Goal: Information Seeking & Learning: Learn about a topic

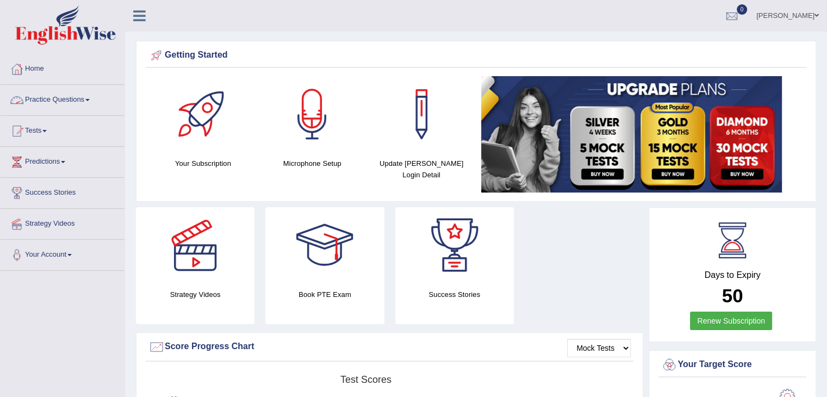
click at [72, 93] on link "Practice Questions" at bounding box center [63, 98] width 124 height 27
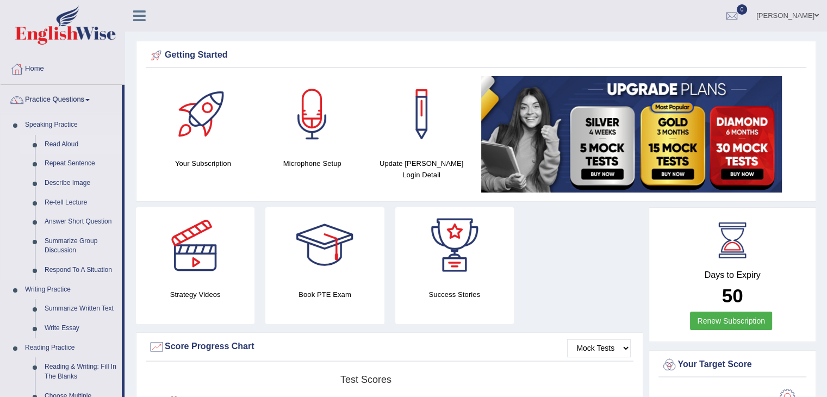
click at [50, 143] on link "Read Aloud" at bounding box center [81, 145] width 82 height 20
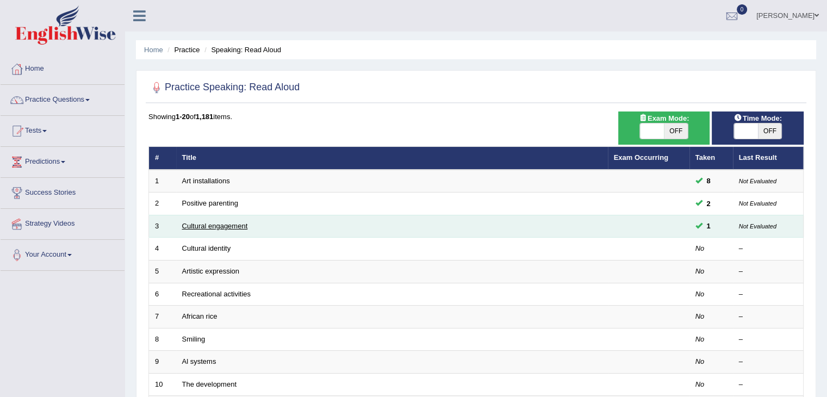
click at [239, 222] on link "Cultural engagement" at bounding box center [215, 226] width 66 height 8
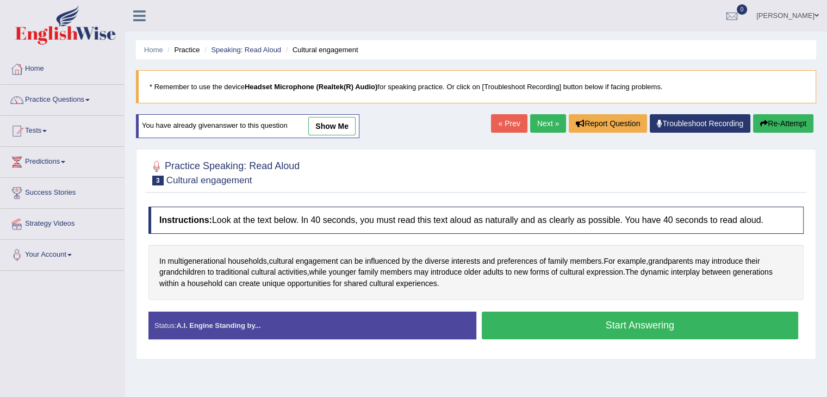
click at [516, 323] on button "Start Answering" at bounding box center [640, 325] width 317 height 28
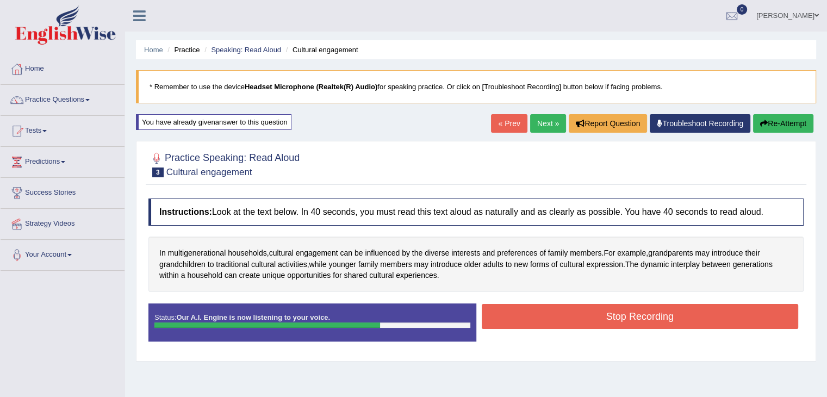
click at [516, 323] on button "Stop Recording" at bounding box center [640, 316] width 317 height 25
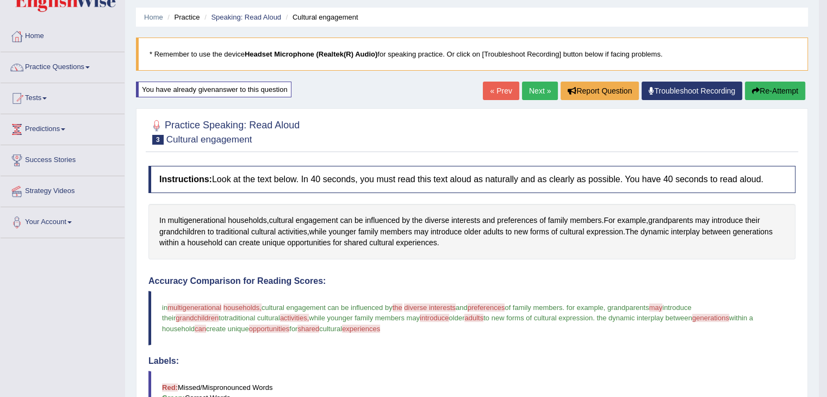
scroll to position [32, 0]
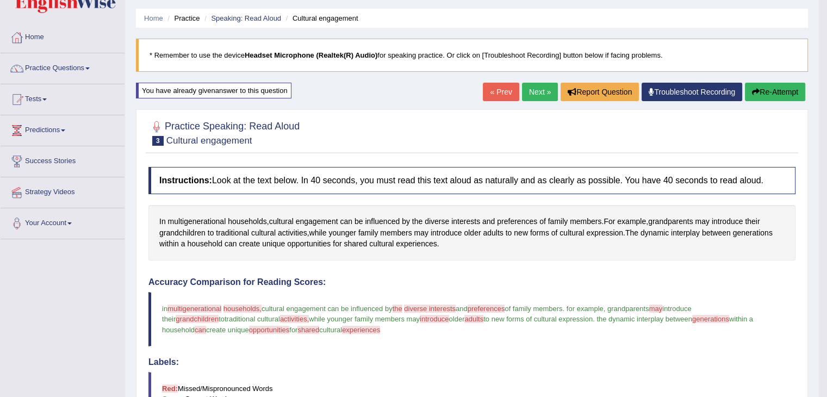
click at [777, 91] on button "Re-Attempt" at bounding box center [775, 92] width 60 height 18
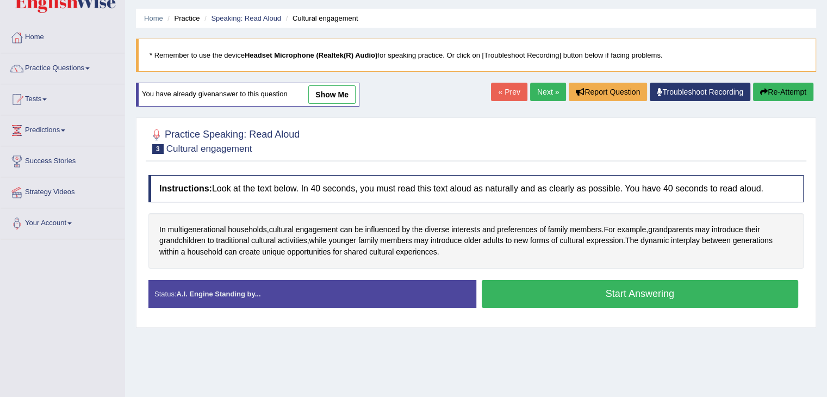
click at [587, 292] on button "Start Answering" at bounding box center [640, 294] width 317 height 28
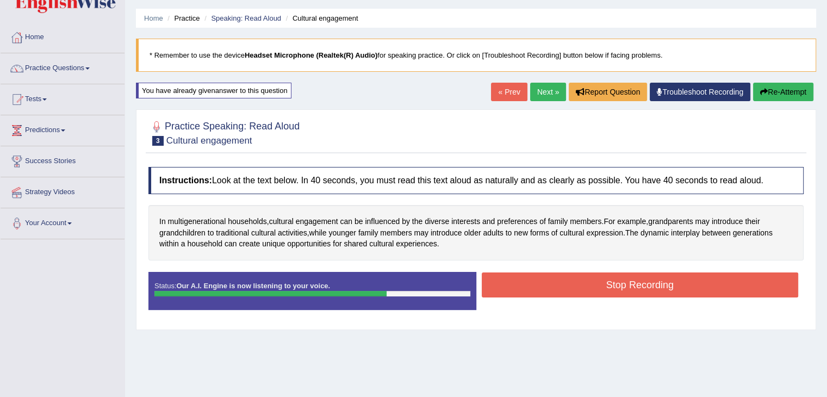
click at [594, 289] on button "Stop Recording" at bounding box center [640, 284] width 317 height 25
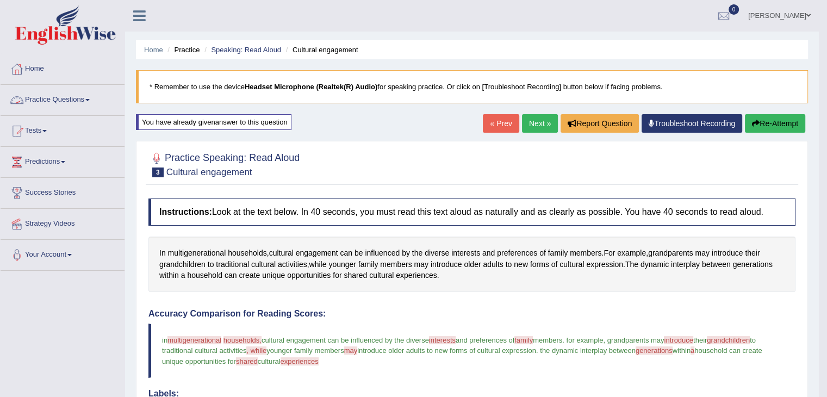
click at [89, 97] on link "Practice Questions" at bounding box center [63, 98] width 124 height 27
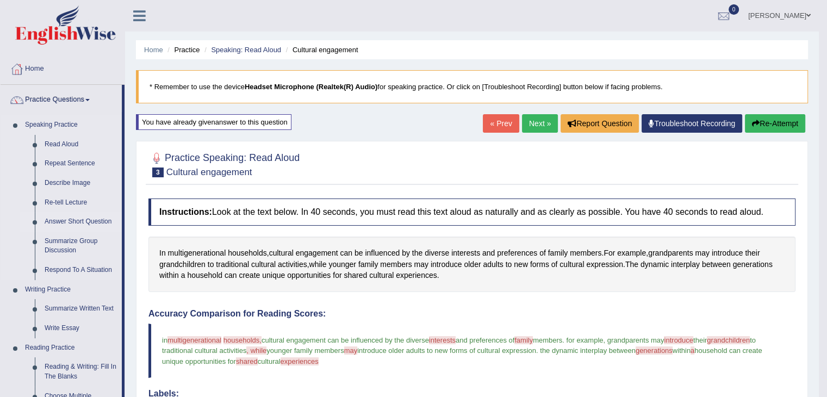
click at [76, 221] on link "Answer Short Question" at bounding box center [81, 222] width 82 height 20
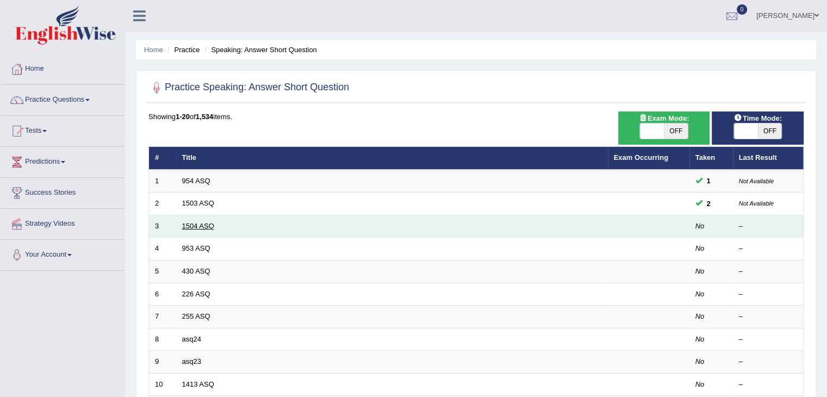
click at [205, 222] on link "1504 ASQ" at bounding box center [198, 226] width 32 height 8
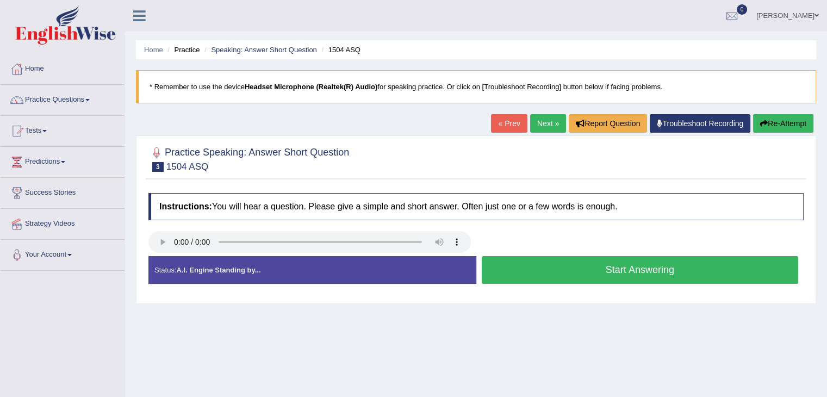
click at [524, 272] on button "Start Answering" at bounding box center [640, 270] width 317 height 28
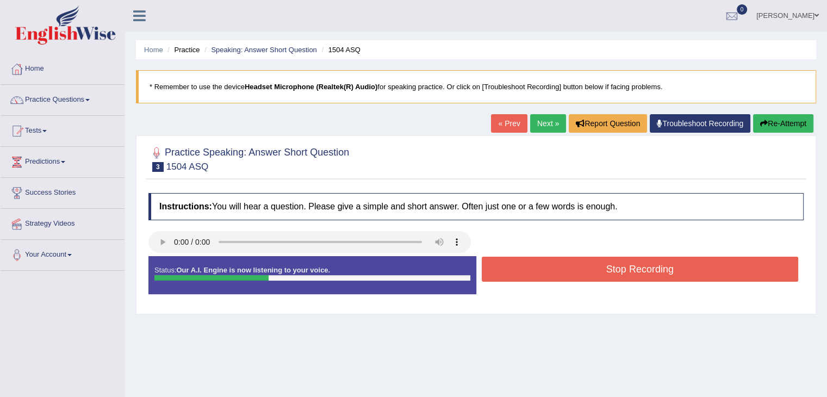
click at [524, 272] on button "Stop Recording" at bounding box center [640, 269] width 317 height 25
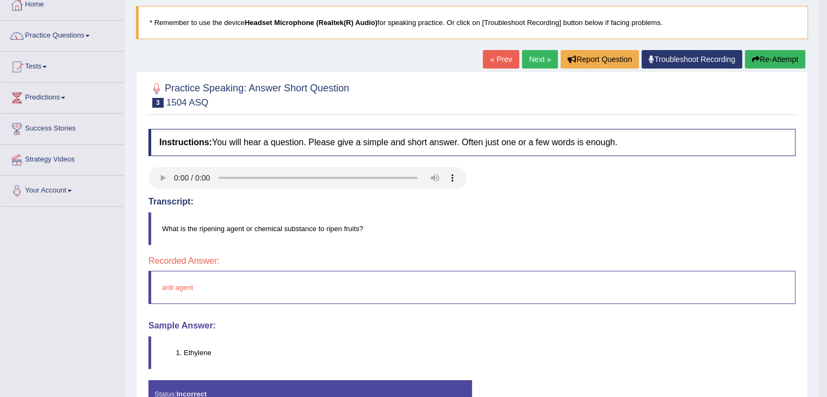
scroll to position [65, 0]
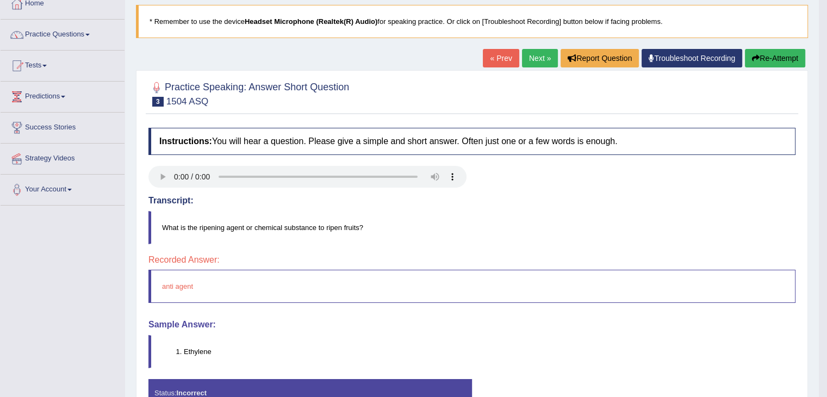
click at [525, 54] on link "Next »" at bounding box center [540, 58] width 36 height 18
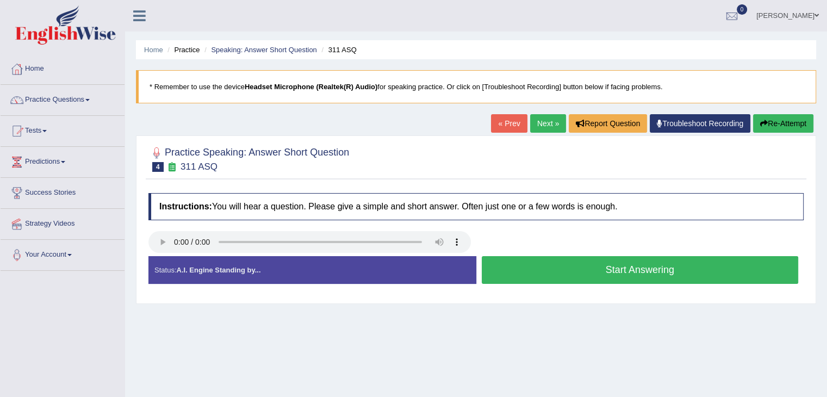
click at [523, 262] on button "Start Answering" at bounding box center [640, 270] width 317 height 28
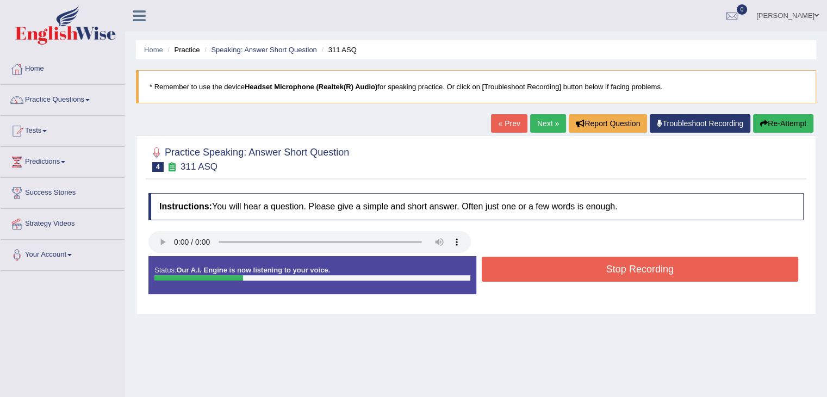
click at [523, 262] on button "Stop Recording" at bounding box center [640, 269] width 317 height 25
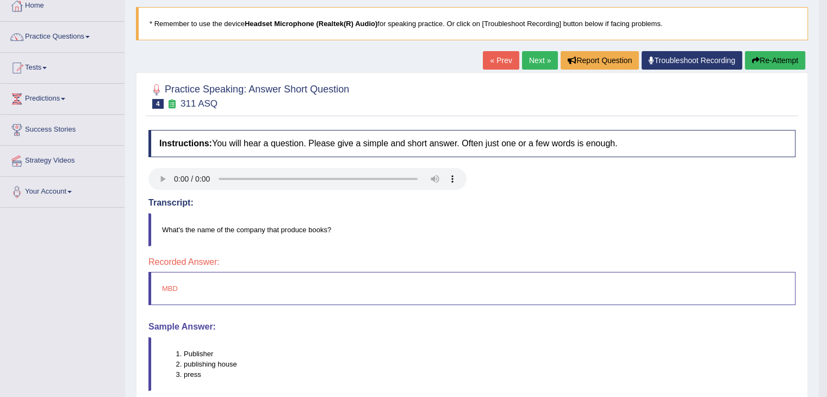
scroll to position [66, 0]
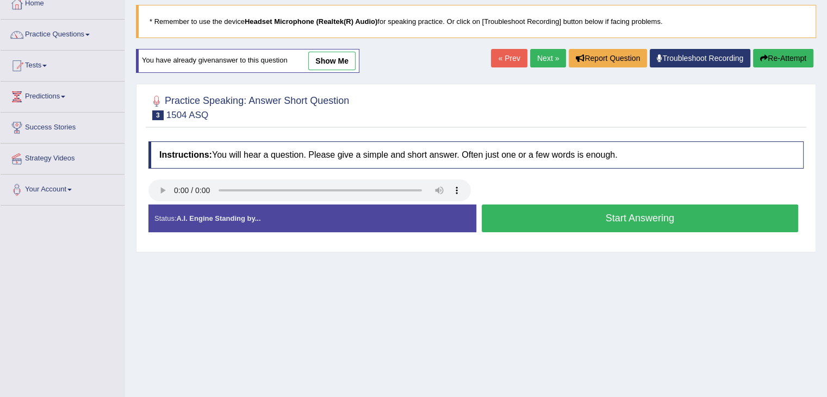
drag, startPoint x: 0, startPoint y: 0, endPoint x: 267, endPoint y: 261, distance: 373.6
click at [267, 261] on div "Home Practice Speaking: Answer Short Question 1504 ASQ * Remember to use the de…" at bounding box center [476, 207] width 702 height 544
click at [58, 86] on link "Predictions" at bounding box center [63, 95] width 124 height 27
click at [54, 123] on link "Latest Predictions" at bounding box center [71, 122] width 102 height 20
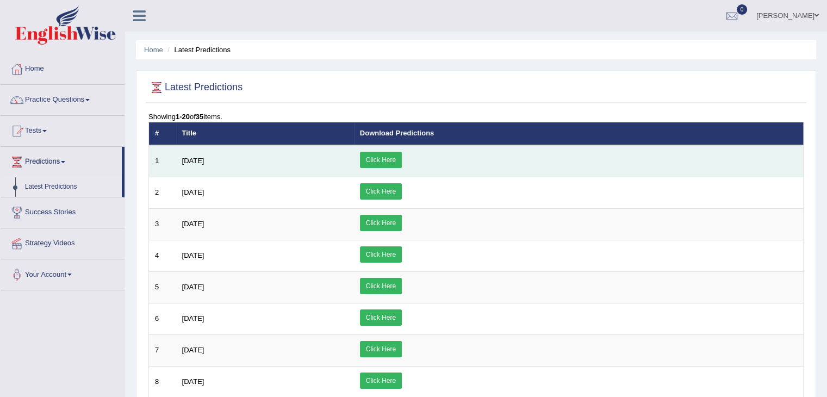
click at [199, 166] on td "[DATE]" at bounding box center [265, 161] width 178 height 32
click at [402, 163] on link "Click Here" at bounding box center [381, 160] width 42 height 16
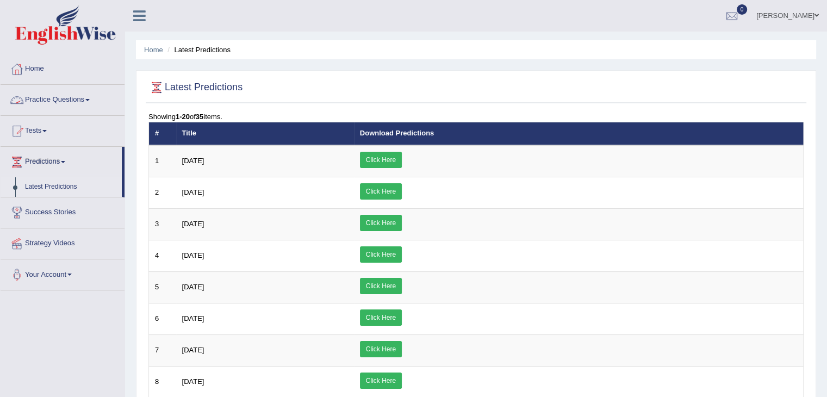
click at [70, 107] on link "Practice Questions" at bounding box center [63, 98] width 124 height 27
